Goal: Entertainment & Leisure: Browse casually

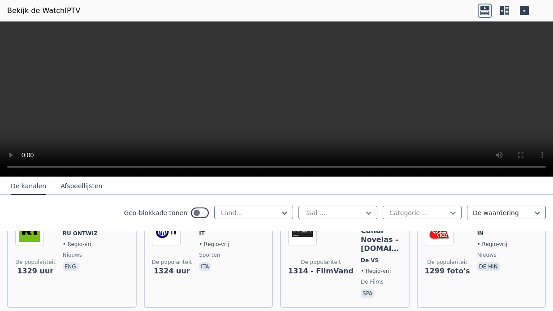
scroll to position [1016, 0]
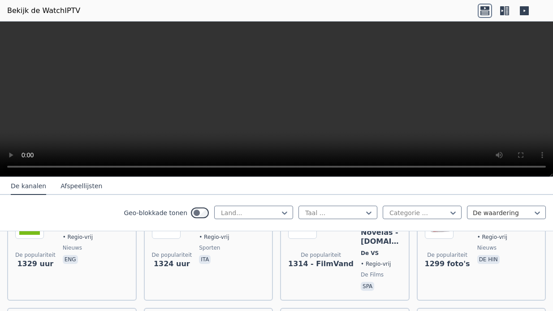
click at [66, 184] on button "Afspeellijsten" at bounding box center [81, 186] width 42 height 17
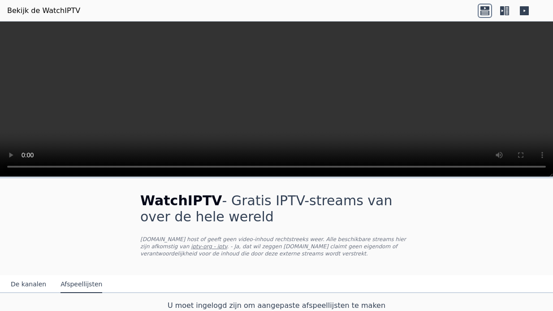
scroll to position [4, 0]
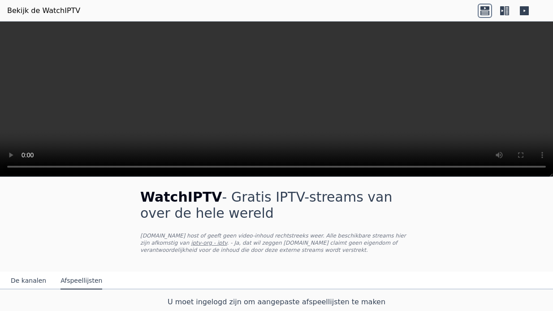
click at [25, 277] on button "De kanalen" at bounding box center [28, 280] width 35 height 17
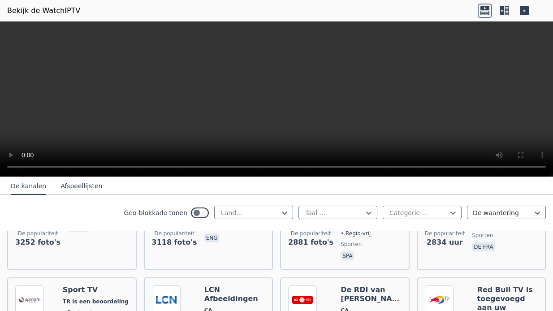
scroll to position [246, 0]
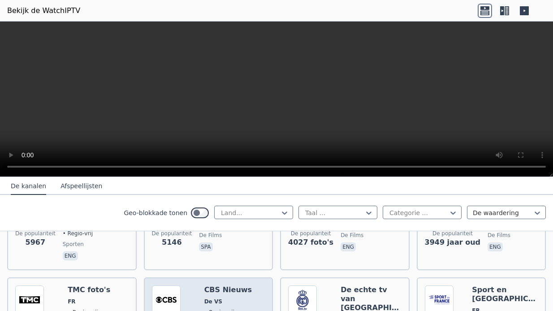
click at [219, 291] on h6 "CBS Nieuws" at bounding box center [227, 289] width 47 height 9
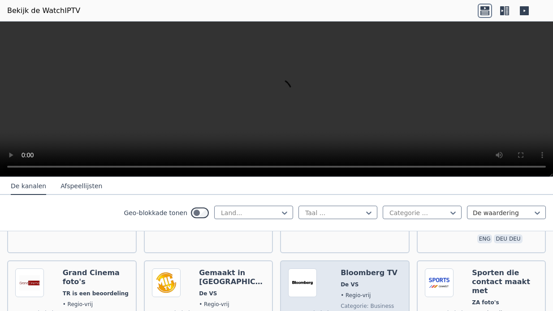
scroll to position [487, 0]
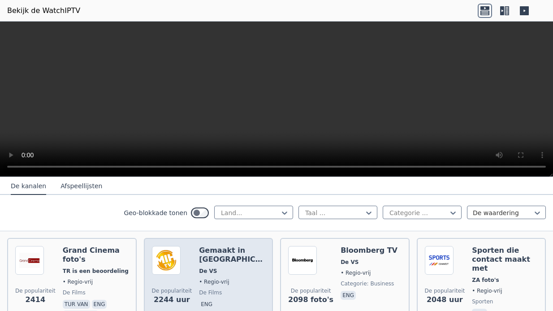
click at [240, 289] on span "De films" at bounding box center [232, 292] width 66 height 7
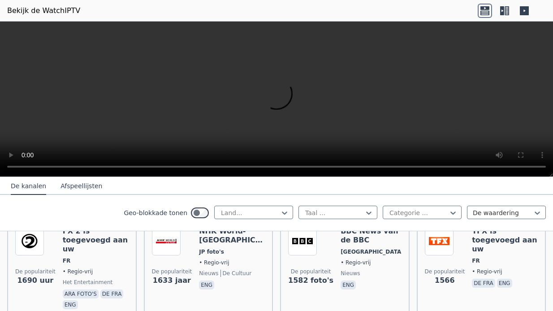
scroll to position [826, 0]
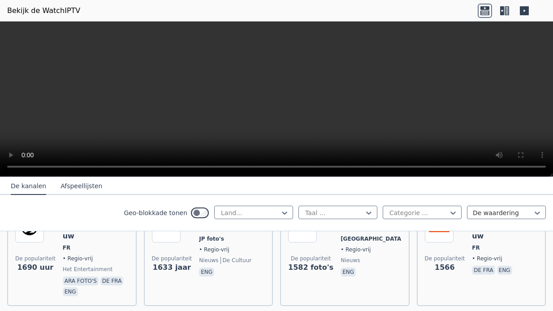
click at [483, 9] on icon at bounding box center [484, 8] width 9 height 4
click at [503, 7] on icon at bounding box center [502, 10] width 4 height 9
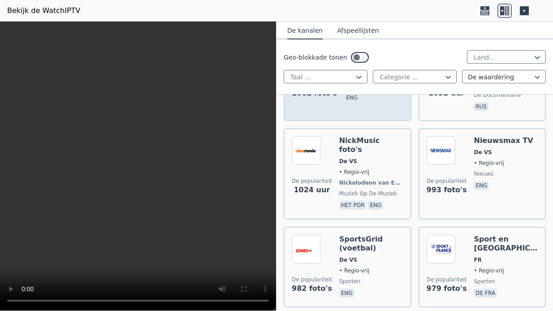
scroll to position [2858, 0]
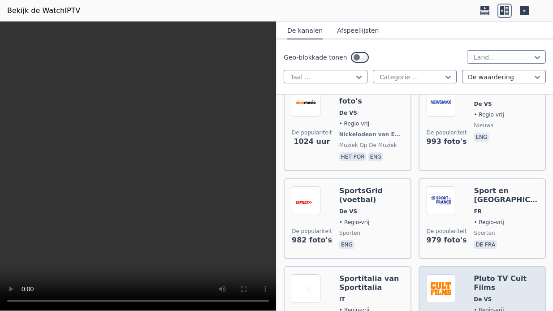
click at [433, 274] on img at bounding box center [441, 288] width 29 height 29
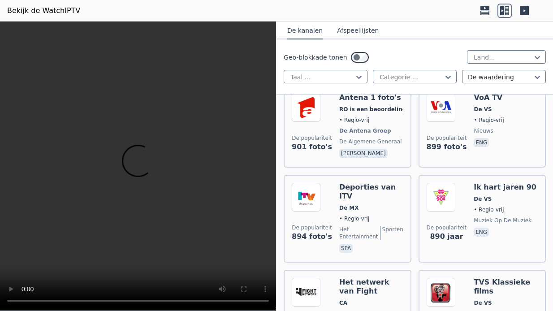
scroll to position [3439, 0]
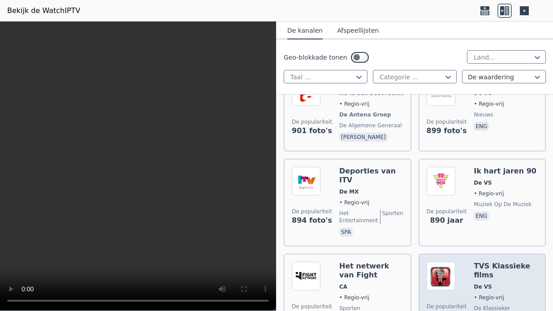
click at [474, 305] on span "De klassieker" at bounding box center [492, 308] width 36 height 7
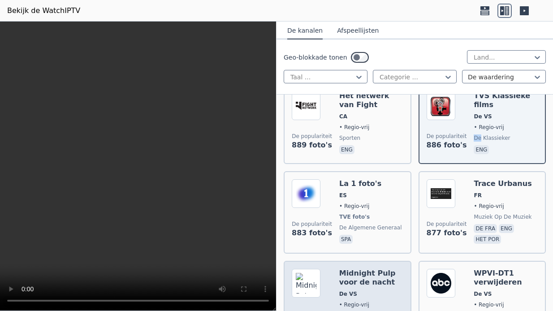
scroll to position [3633, 0]
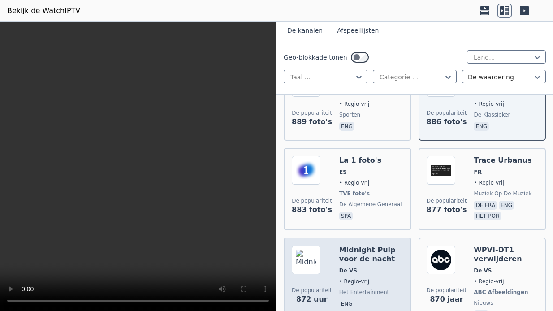
click at [359, 246] on div "Midnight Pulp voor de nacht De VS • Regio-vrij Het entertainment Eng" at bounding box center [371, 283] width 64 height 75
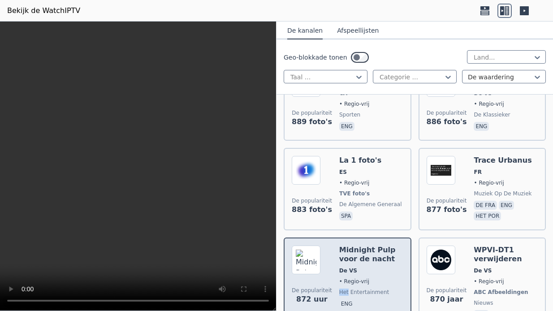
click at [359, 246] on div "Midnight Pulp voor de nacht De VS • Regio-vrij Het entertainment Eng" at bounding box center [371, 283] width 64 height 75
click at [352, 246] on div "Midnight Pulp voor de nacht De VS • Regio-vrij Het entertainment Eng" at bounding box center [371, 283] width 64 height 75
click at [354, 246] on div "Midnight Pulp voor de nacht De VS • Regio-vrij Het entertainment Eng" at bounding box center [371, 283] width 64 height 75
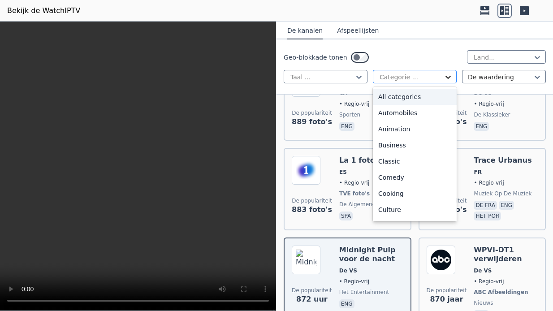
click at [450, 77] on icon at bounding box center [447, 77] width 5 height 3
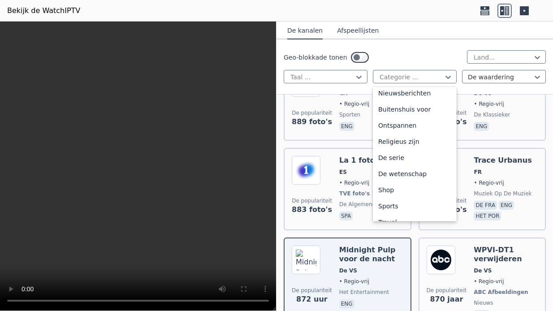
scroll to position [290, 0]
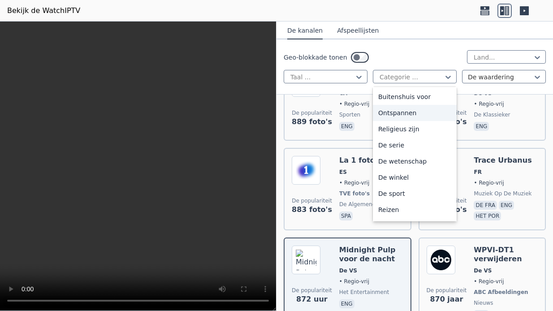
click at [414, 109] on div "Ontspannen" at bounding box center [415, 113] width 84 height 16
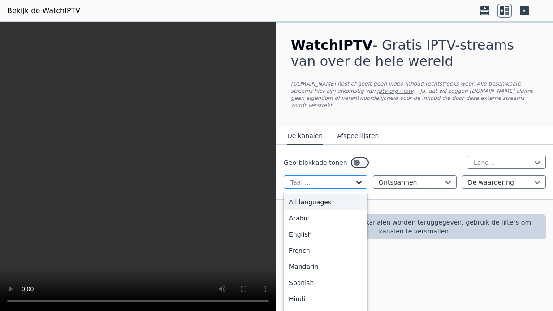
click at [362, 178] on icon at bounding box center [358, 182] width 9 height 9
click at [350, 194] on div "Alle talen zijn in de" at bounding box center [326, 202] width 84 height 16
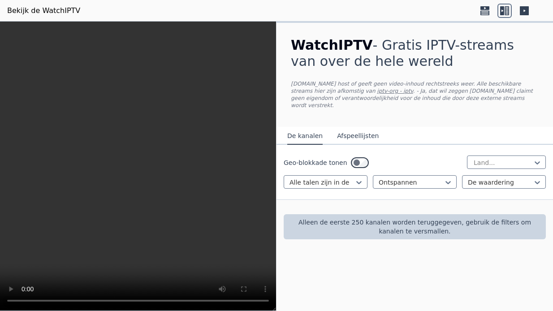
click at [355, 218] on p "Alleen de eerste 250 kanalen worden teruggegeven, gebruik de filters om kanalen…" at bounding box center [414, 227] width 255 height 18
click at [362, 218] on p "Alleen de eerste 250 kanalen worden teruggegeven, gebruik de filters om kanalen…" at bounding box center [414, 227] width 255 height 18
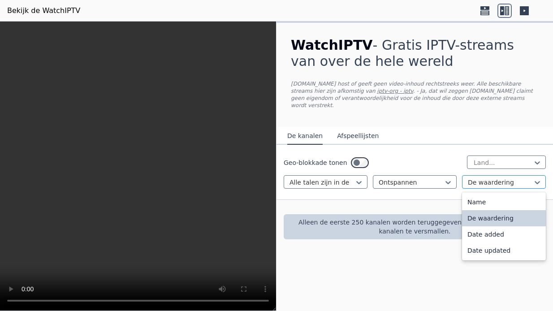
click at [532, 178] on div at bounding box center [500, 182] width 65 height 9
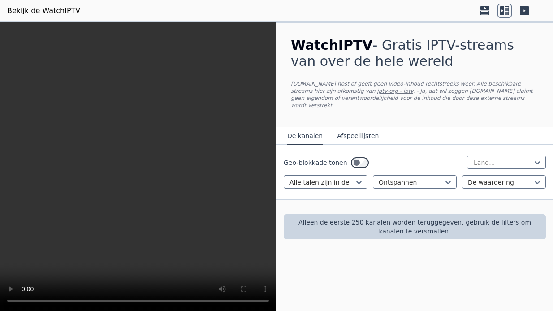
click at [437, 233] on div "WatchIPTV - Gratis IPTV-streams van over de hele wereld [DOMAIN_NAME] host of g…" at bounding box center [414, 138] width 276 height 231
